Goal: Information Seeking & Learning: Learn about a topic

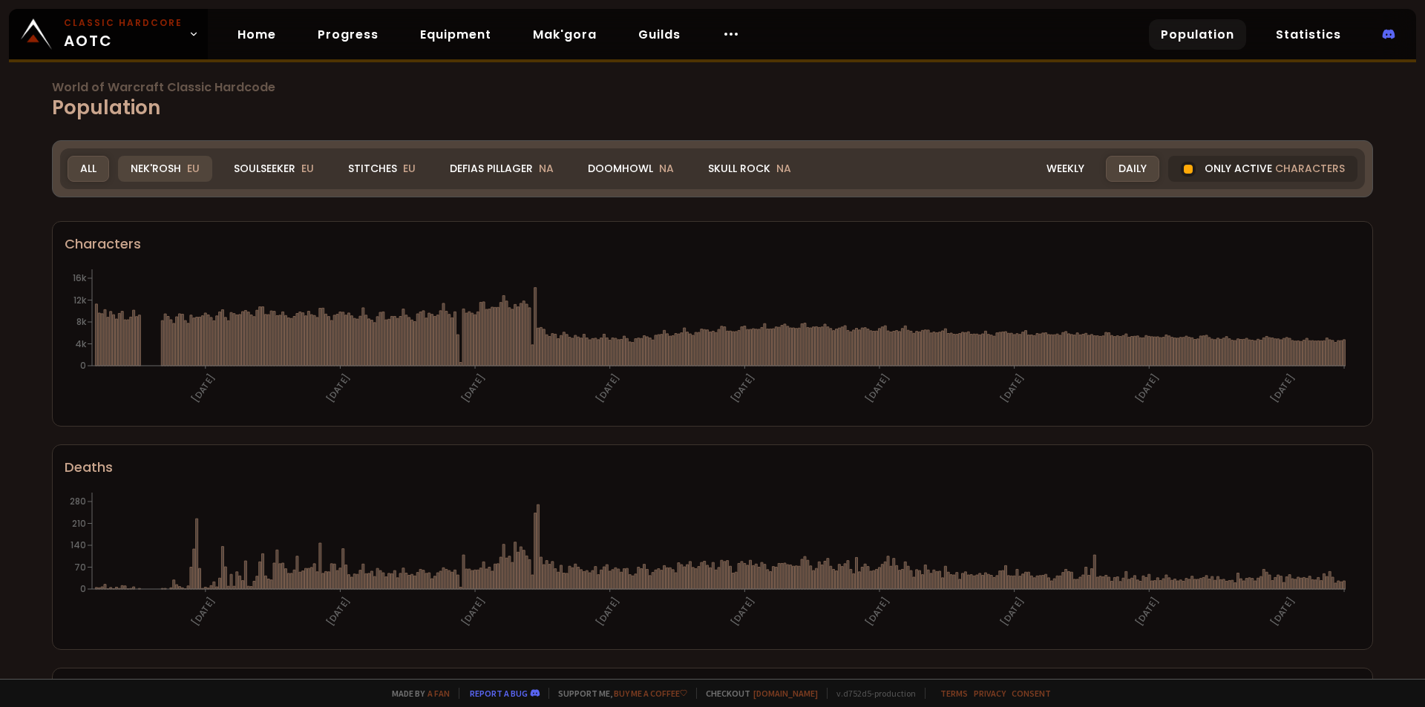
click at [157, 170] on div "Nek'Rosh EU" at bounding box center [165, 169] width 94 height 26
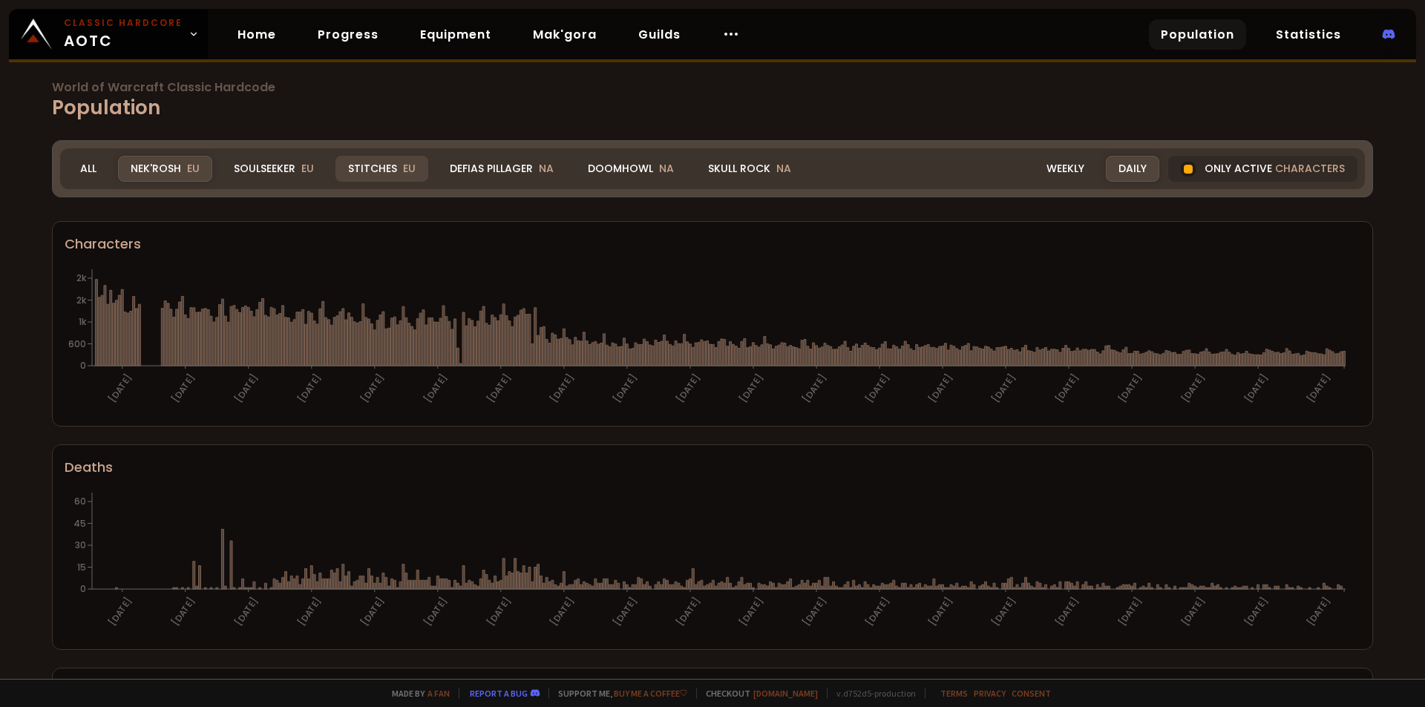
click at [379, 172] on div "Stitches EU" at bounding box center [382, 169] width 93 height 26
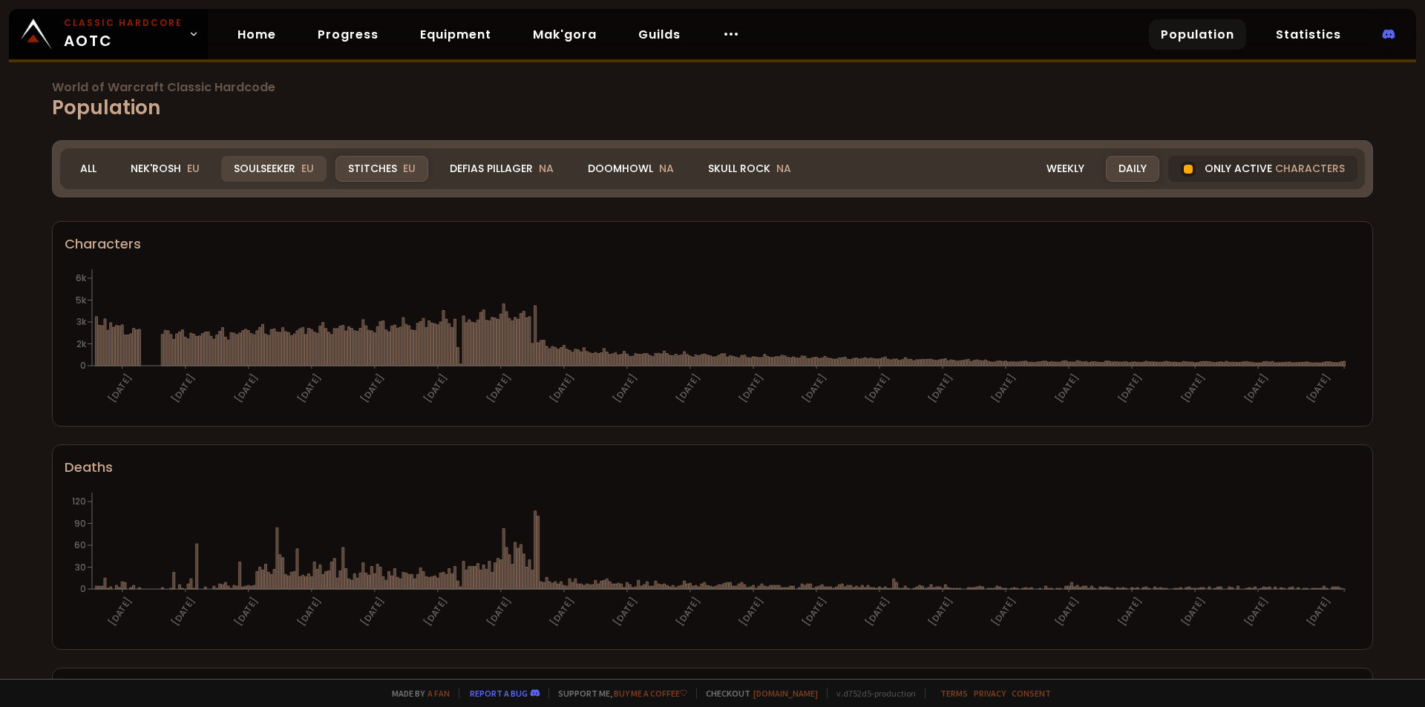
click at [251, 161] on div "Soulseeker EU" at bounding box center [273, 169] width 105 height 26
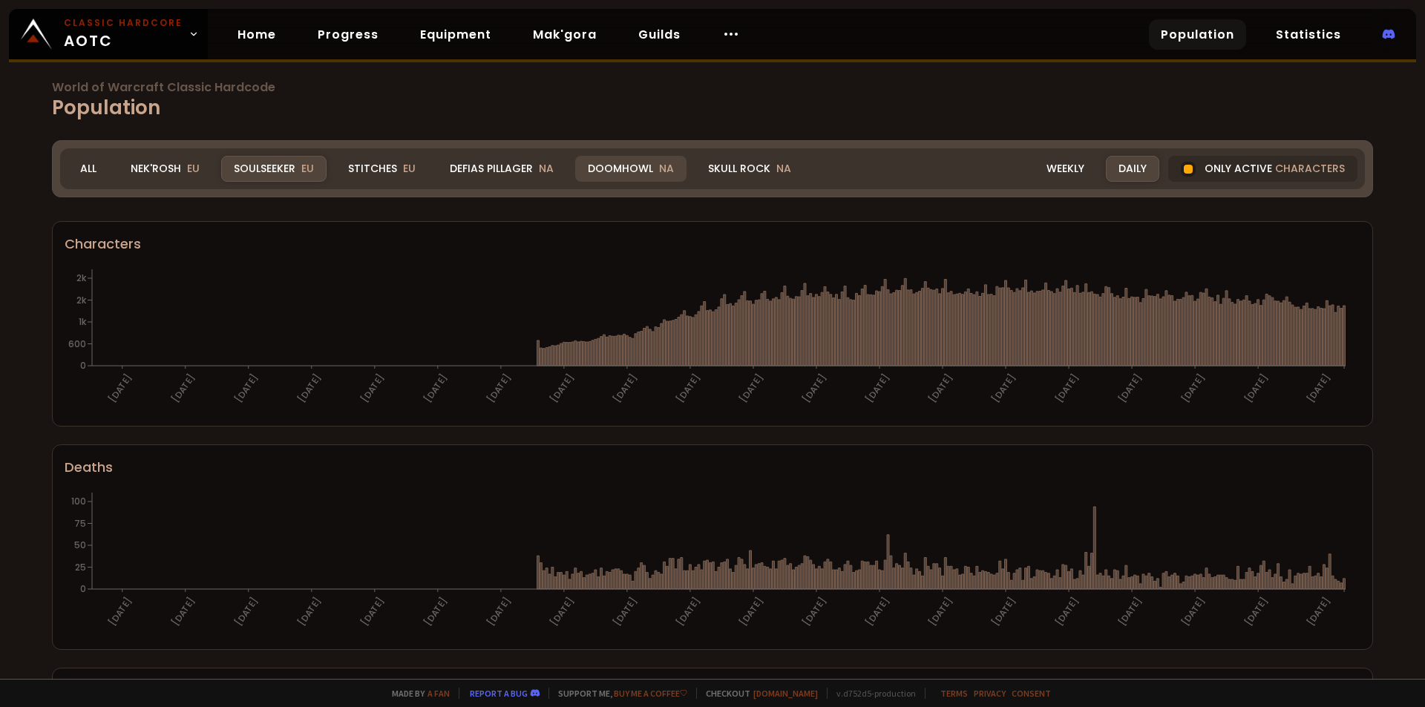
click at [622, 170] on div "Doomhowl NA" at bounding box center [630, 169] width 111 height 26
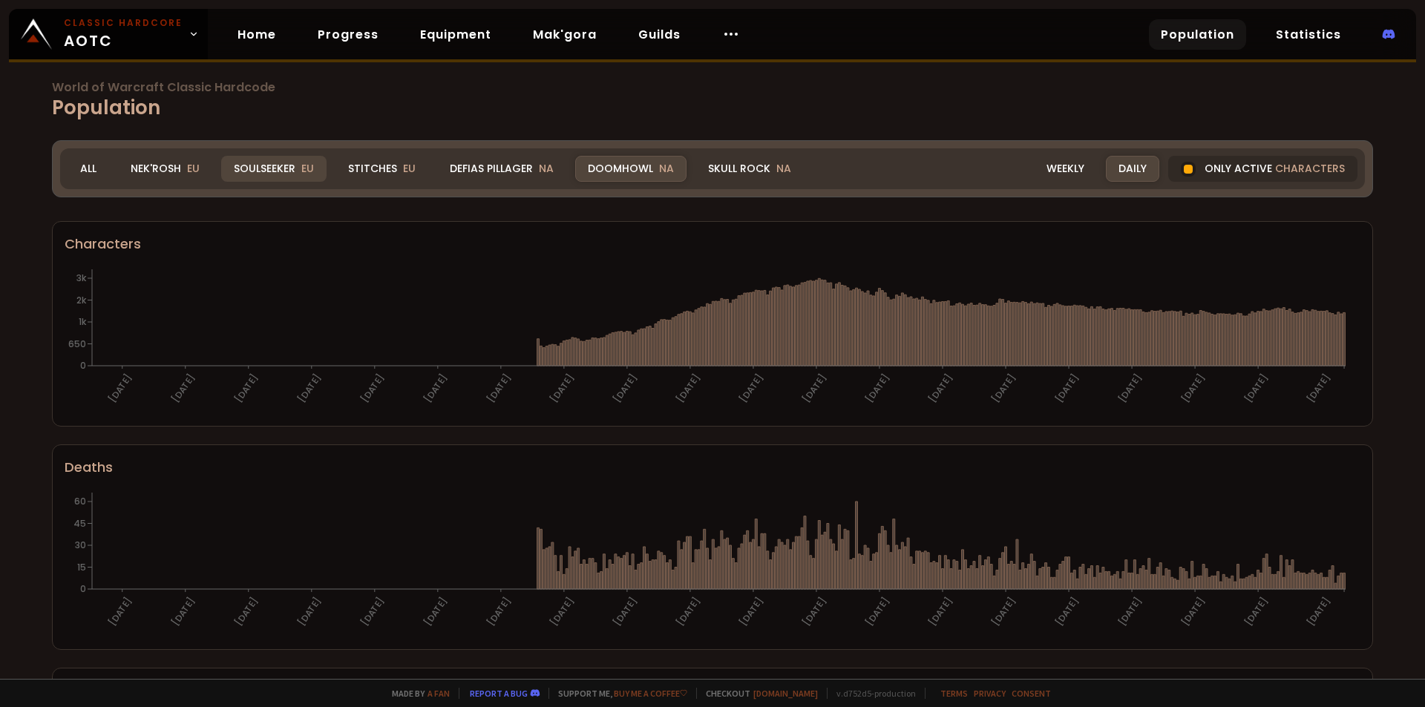
click at [290, 168] on div "Soulseeker EU" at bounding box center [273, 169] width 105 height 26
